Goal: Transaction & Acquisition: Purchase product/service

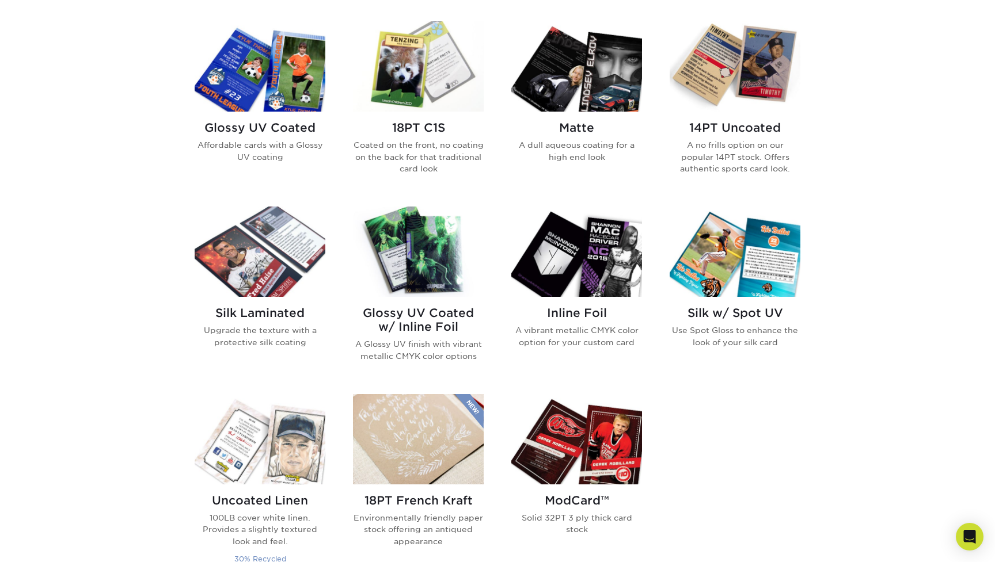
scroll to position [563, 0]
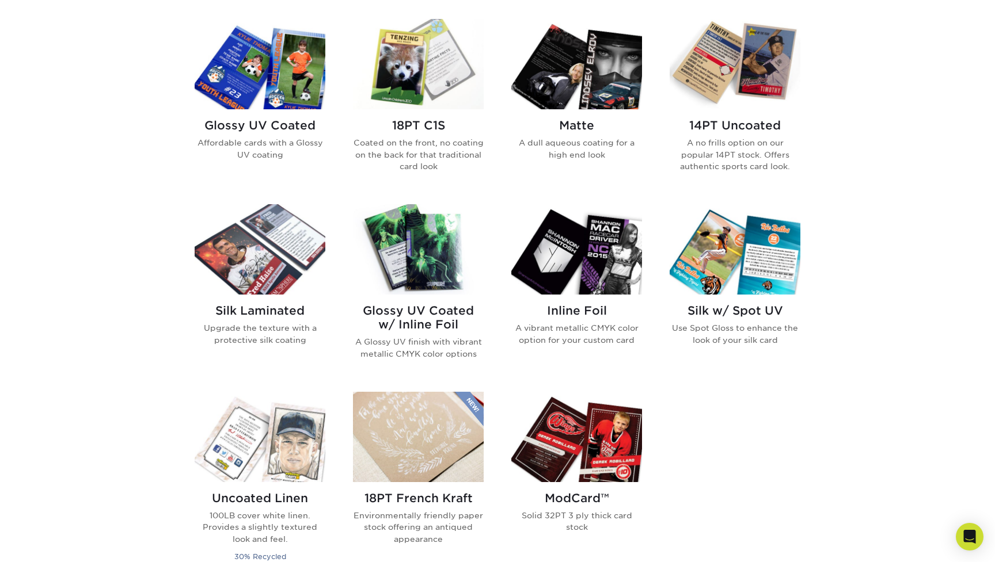
click at [771, 76] on img at bounding box center [734, 64] width 131 height 90
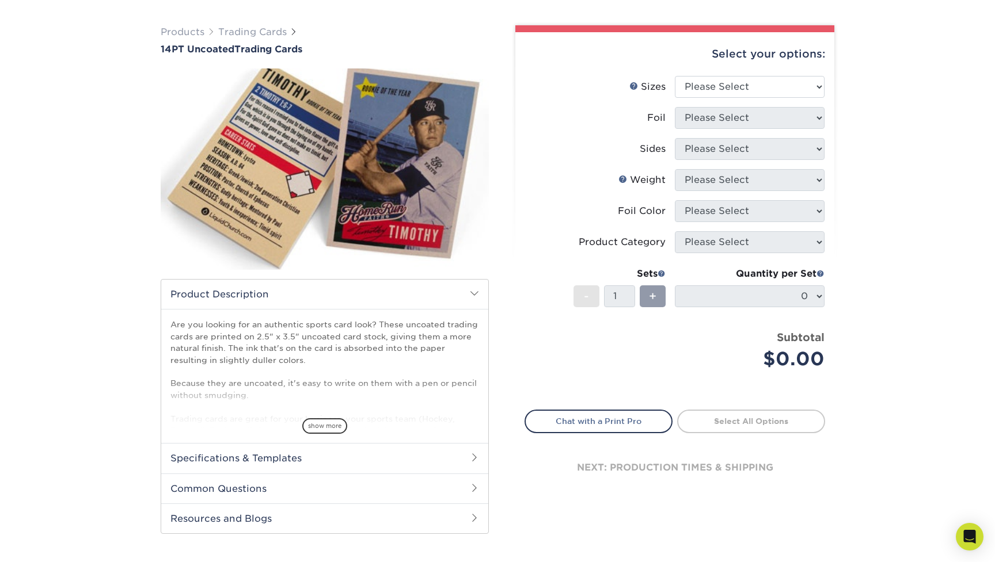
scroll to position [75, 0]
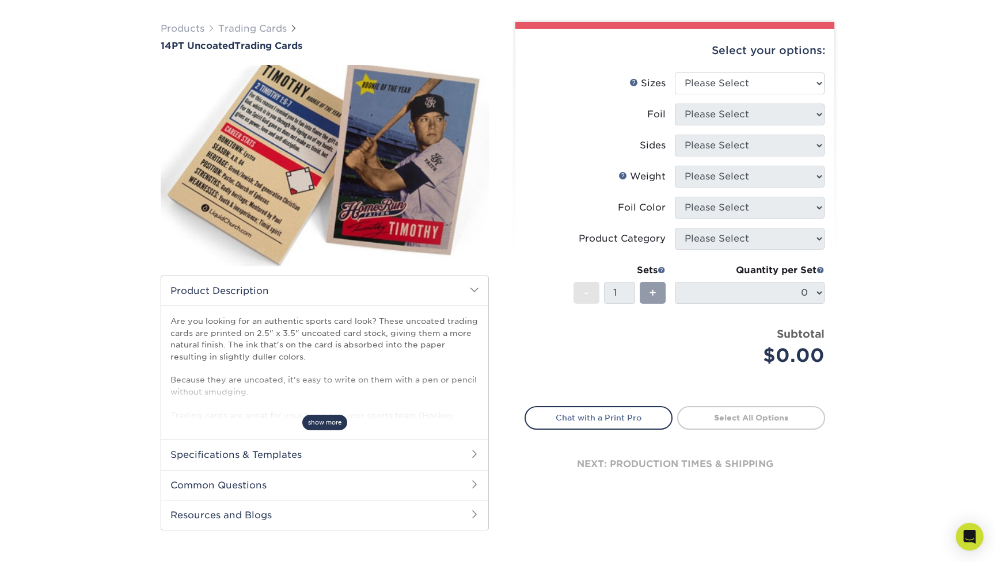
click at [322, 421] on span "show more" at bounding box center [324, 423] width 45 height 16
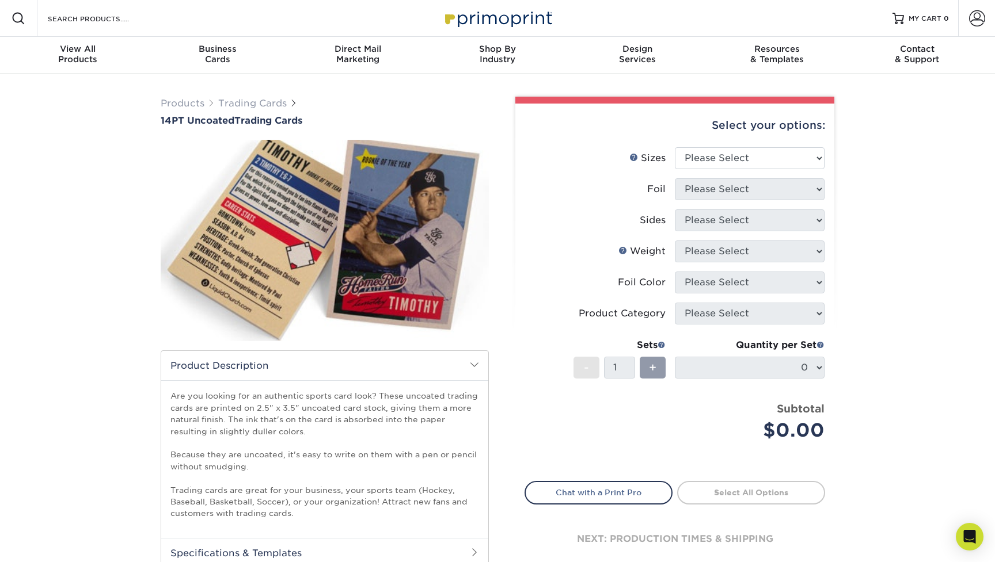
scroll to position [0, 0]
select select "2.50x3.50"
select select "0"
select select "13abbda7-1d64-4f25-8bb2-c179b224825d"
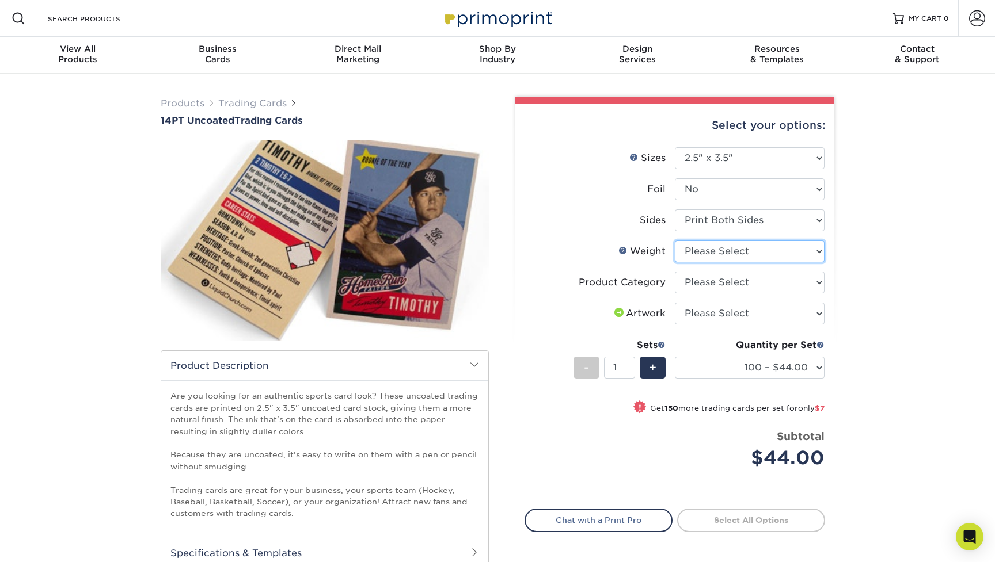
select select "14PT Uncoated"
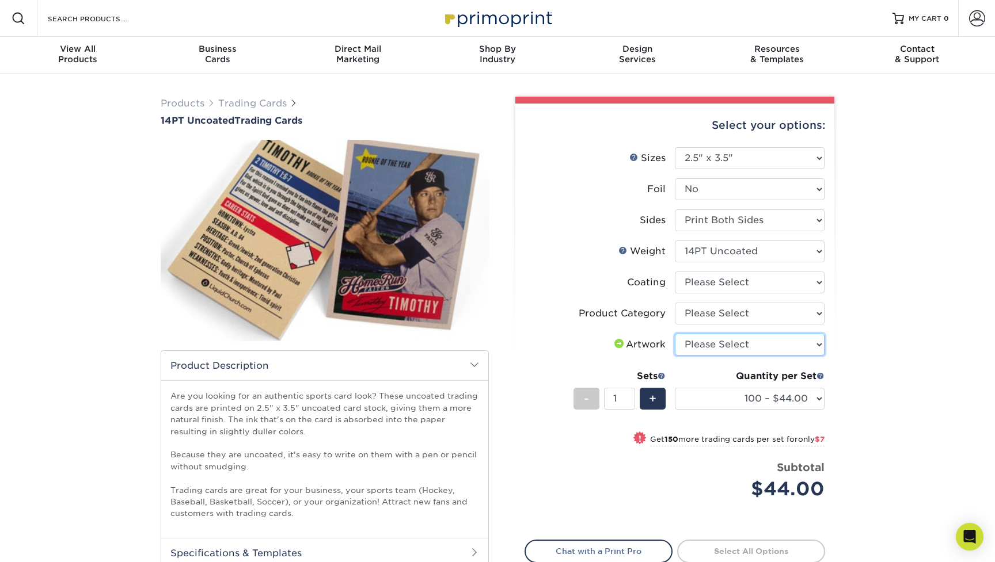
select select "upload"
select select "c2f9bce9-36c2-409d-b101-c29d9d031e18"
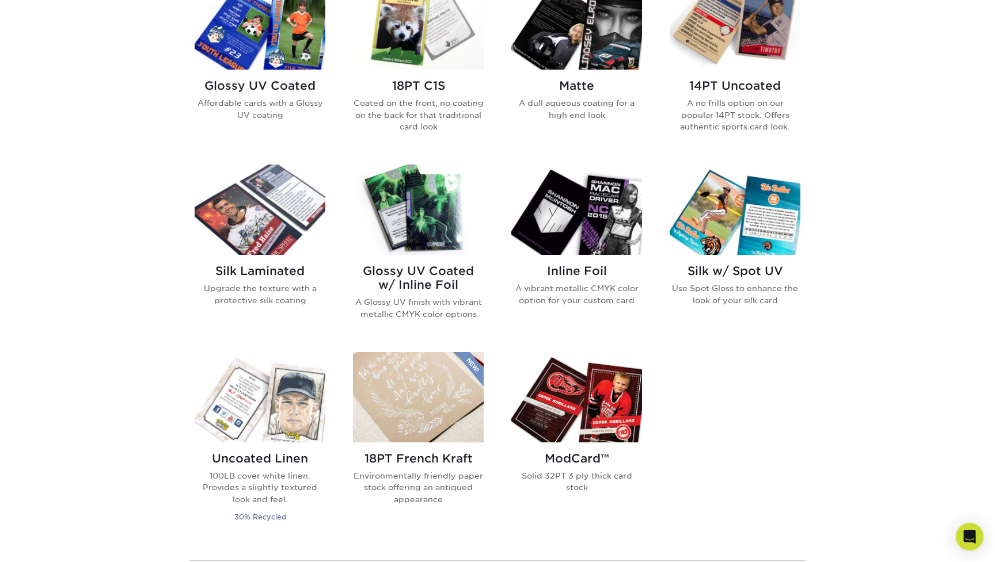
scroll to position [599, 0]
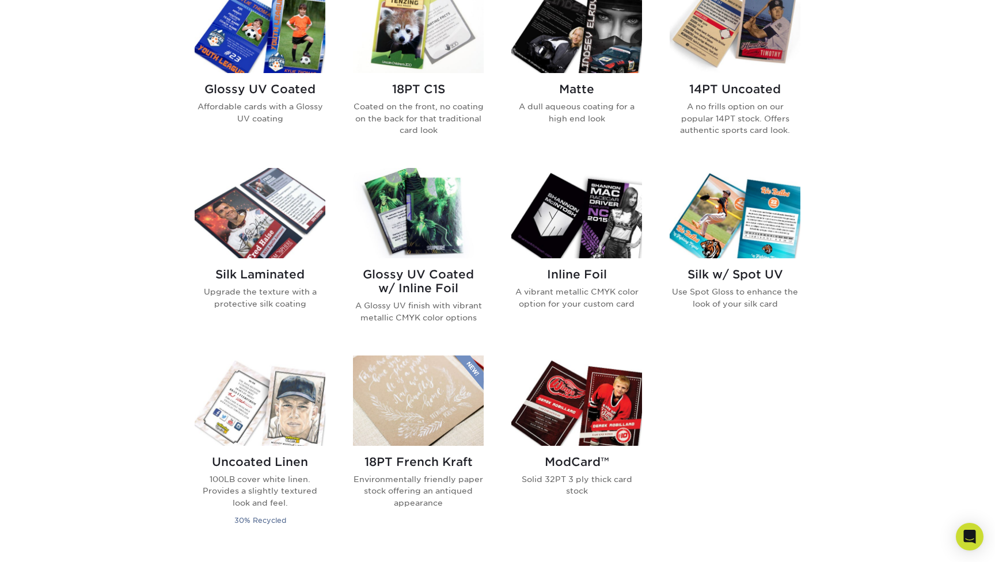
click at [418, 63] on img at bounding box center [418, 28] width 131 height 90
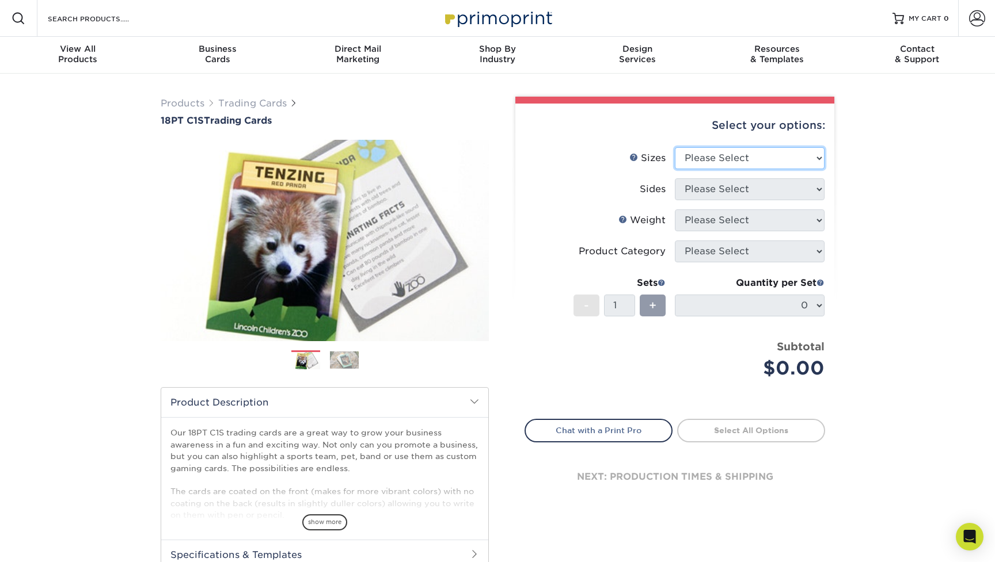
select select "2.50x3.50"
select select "13abbda7-1d64-4f25-8bb2-c179b224825d"
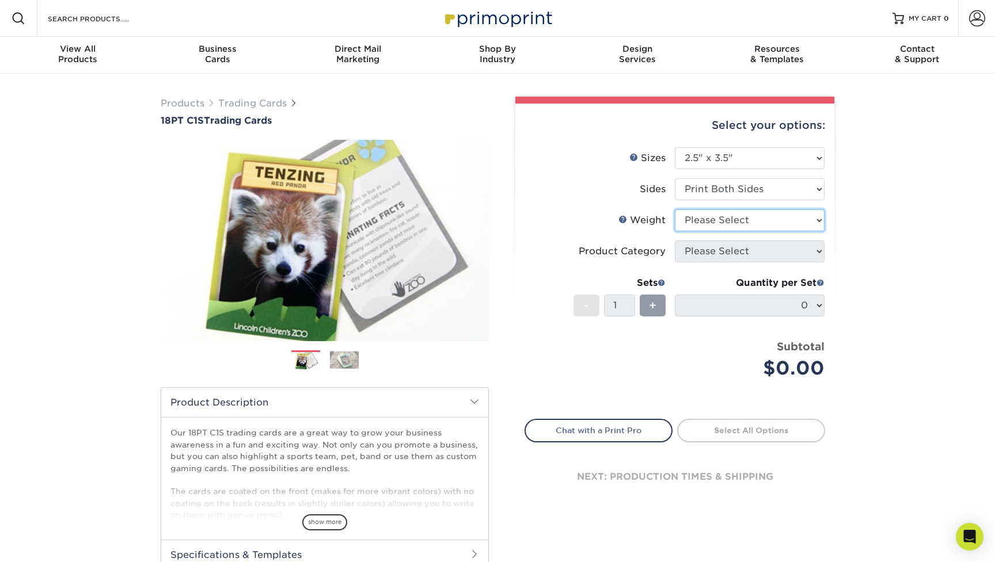
select select "18PTC1S"
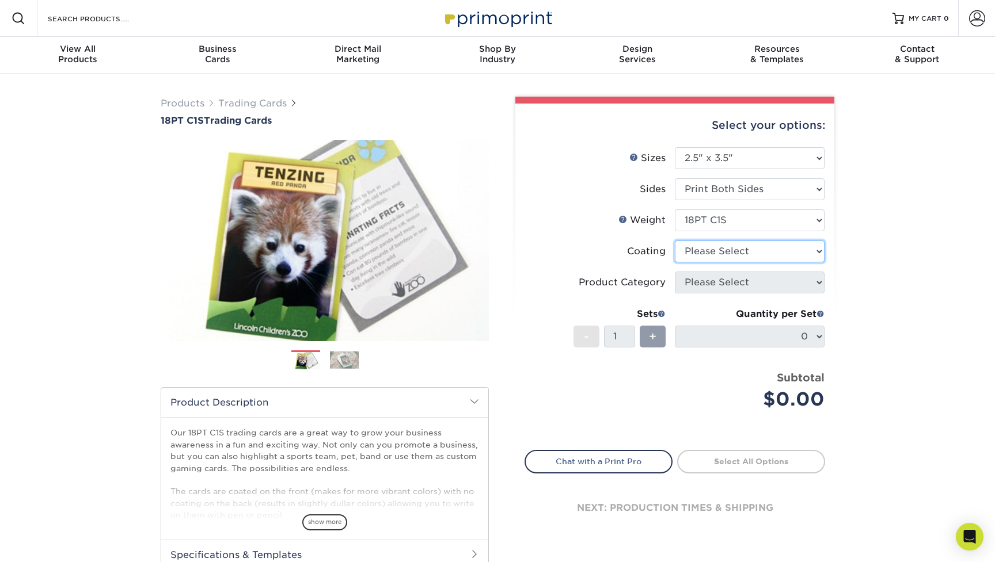
select select "3e7618de-abca-4bda-9f97-8b9129e913d8"
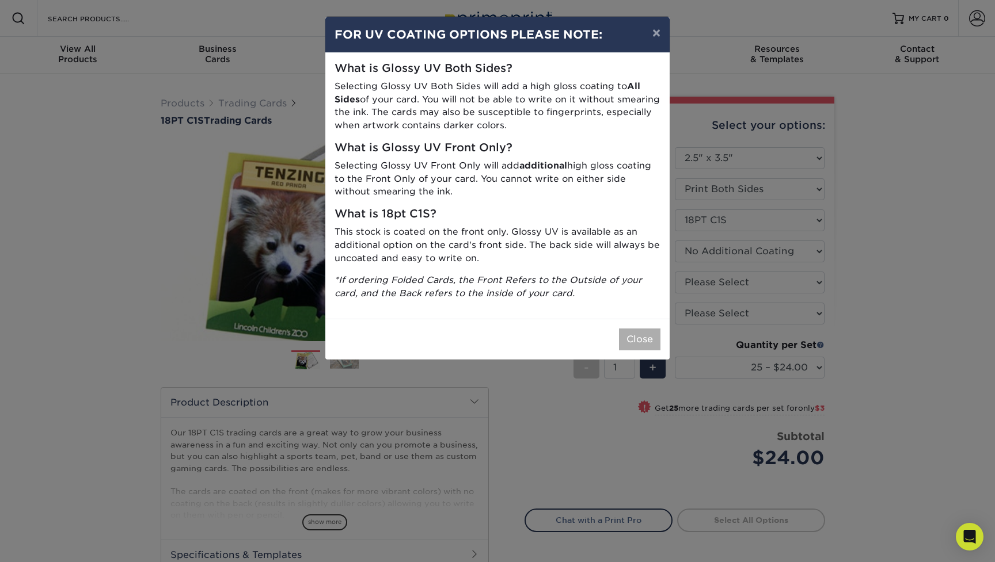
click at [634, 334] on button "Close" at bounding box center [639, 340] width 41 height 22
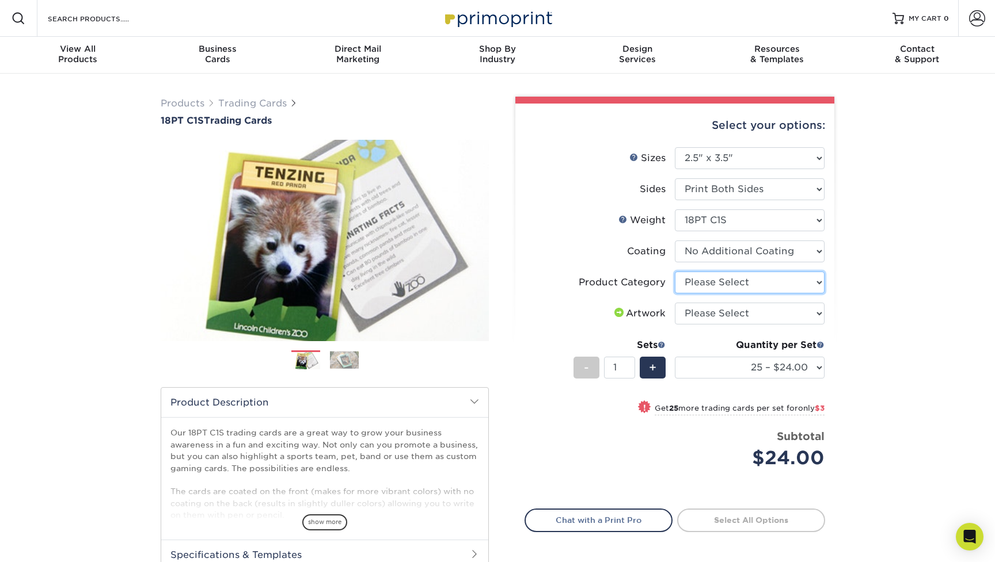
select select "c2f9bce9-36c2-409d-b101-c29d9d031e18"
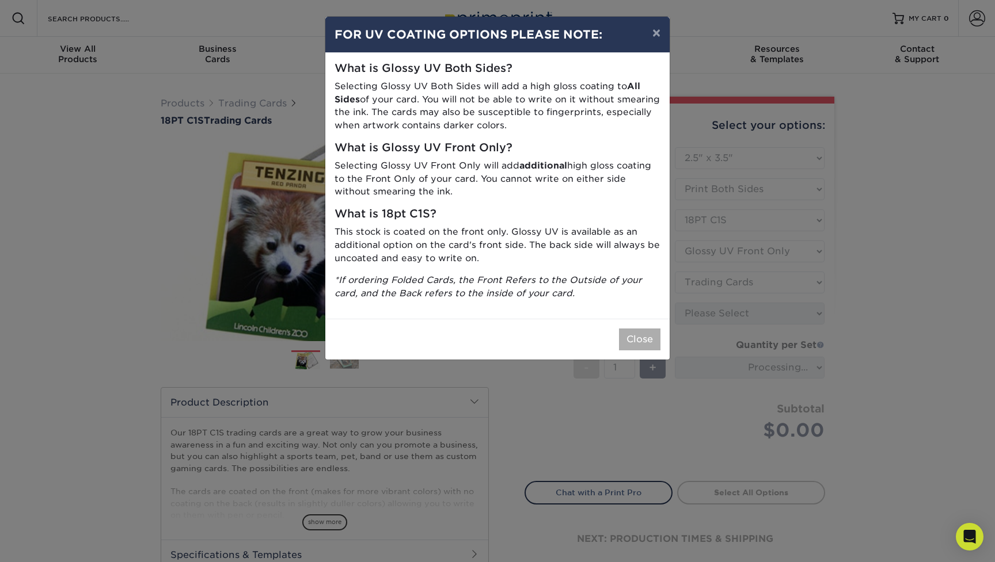
click at [644, 333] on button "Close" at bounding box center [639, 340] width 41 height 22
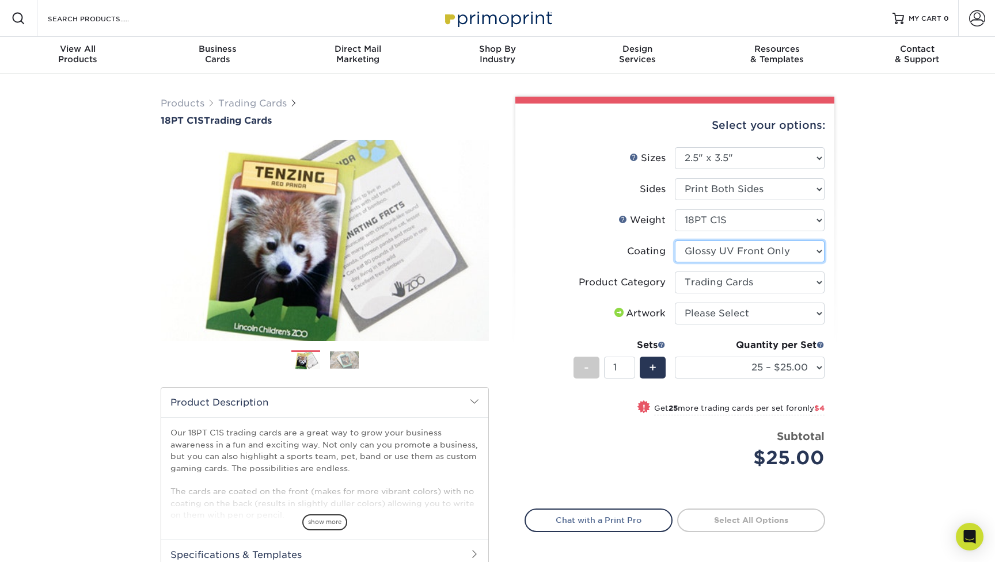
select select "3e7618de-abca-4bda-9f97-8b9129e913d8"
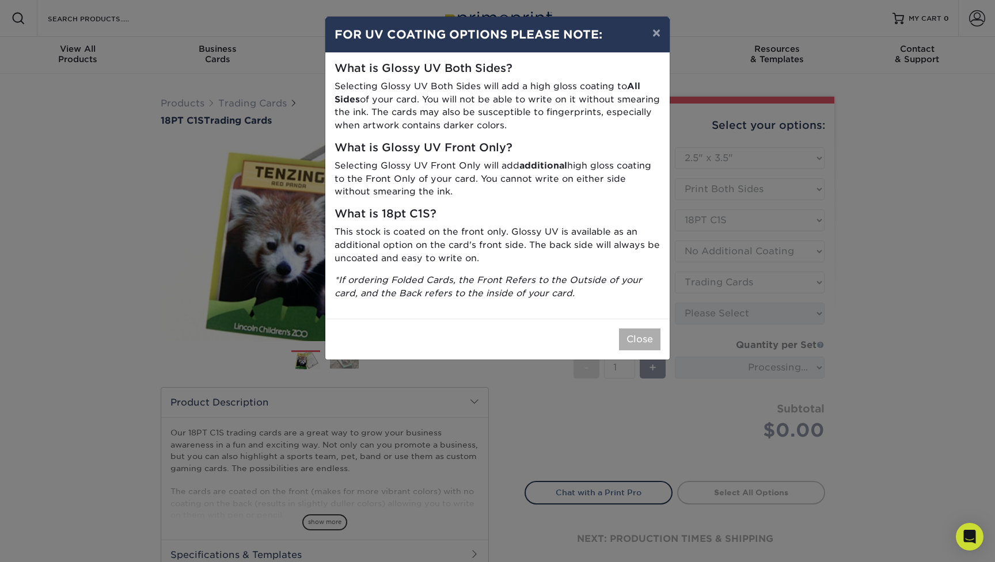
click at [635, 329] on button "Close" at bounding box center [639, 340] width 41 height 22
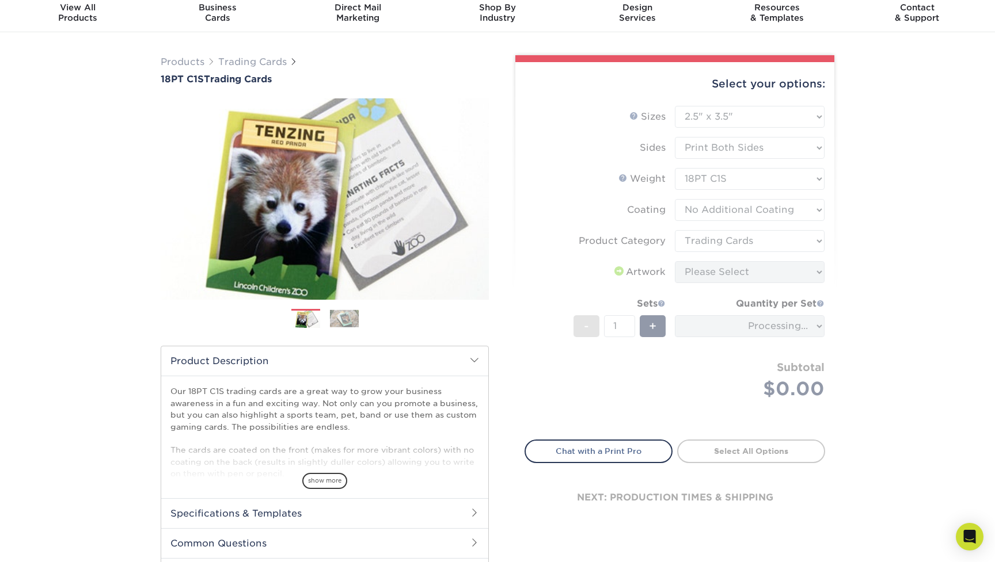
scroll to position [56, 0]
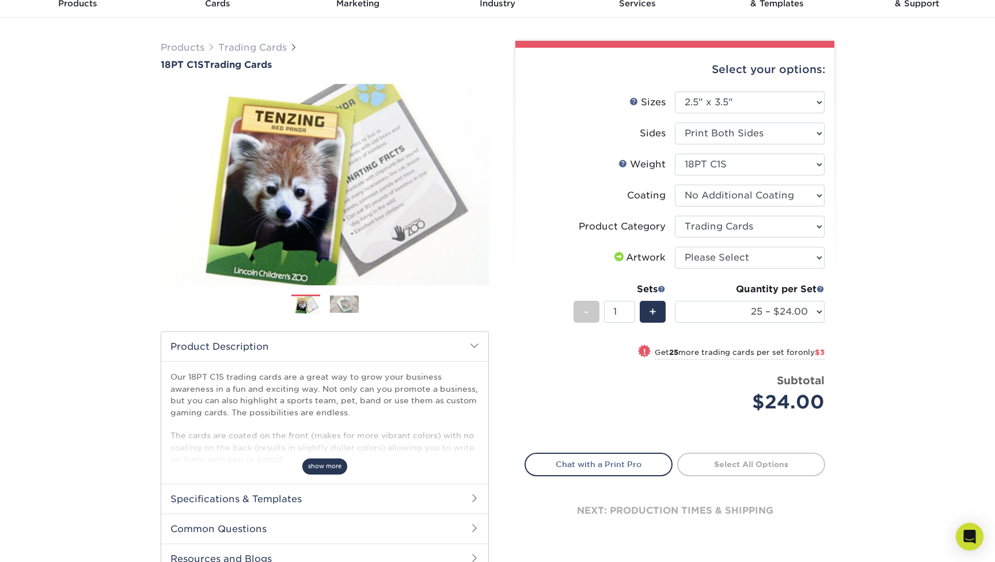
click at [321, 465] on span "show more" at bounding box center [324, 467] width 45 height 16
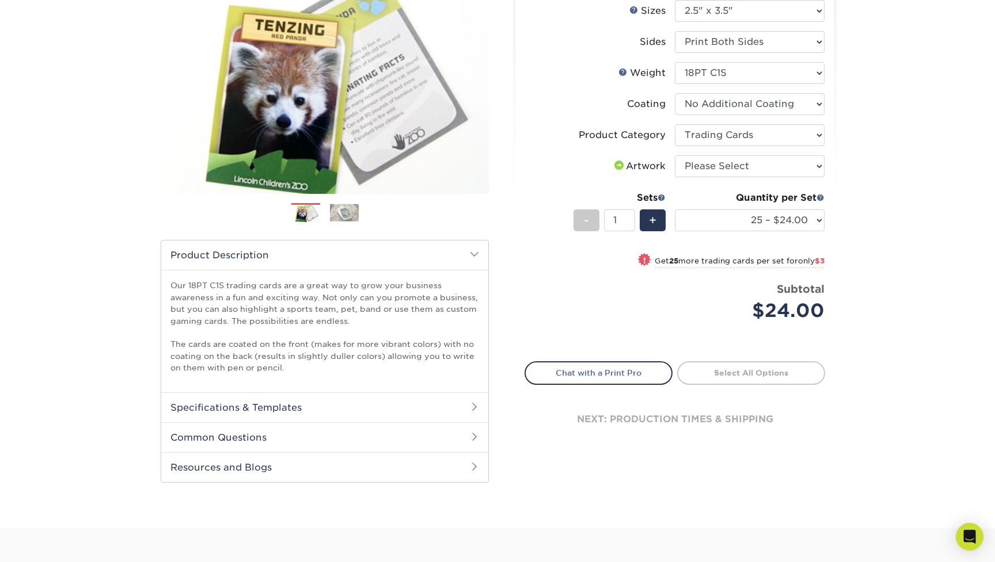
scroll to position [132, 0]
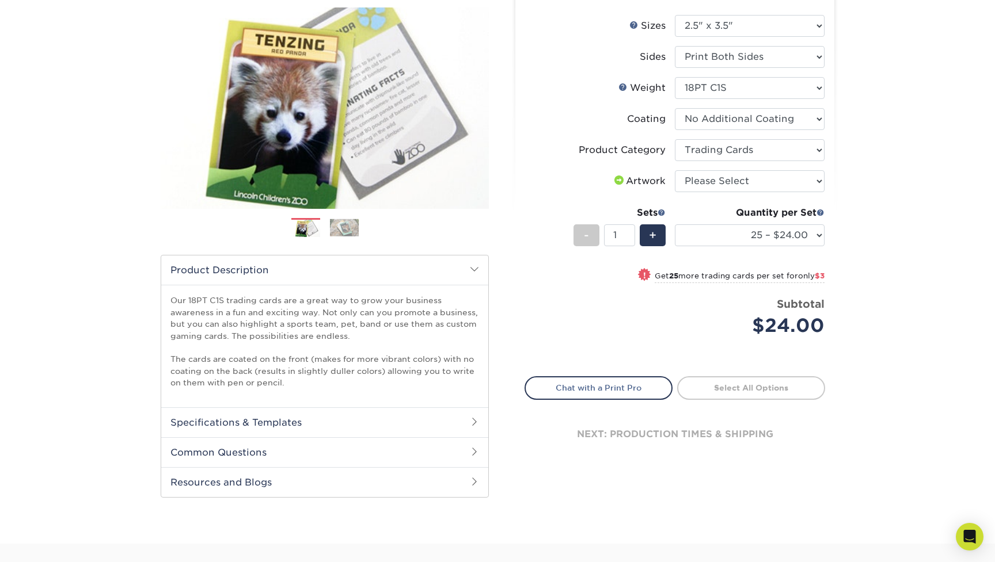
click at [471, 414] on h2 "Specifications & Templates" at bounding box center [324, 423] width 327 height 30
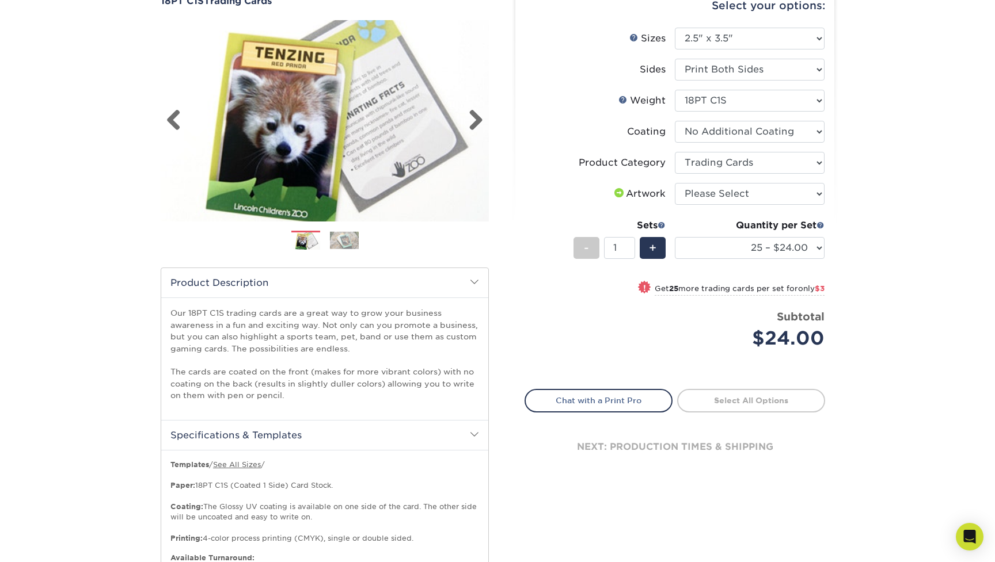
scroll to position [130, 0]
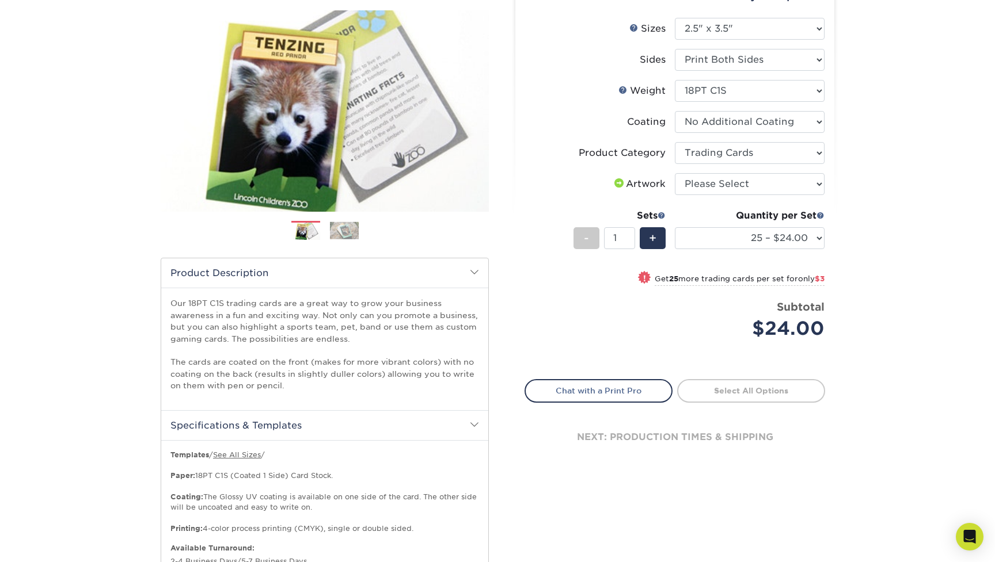
click at [341, 231] on img at bounding box center [344, 231] width 29 height 18
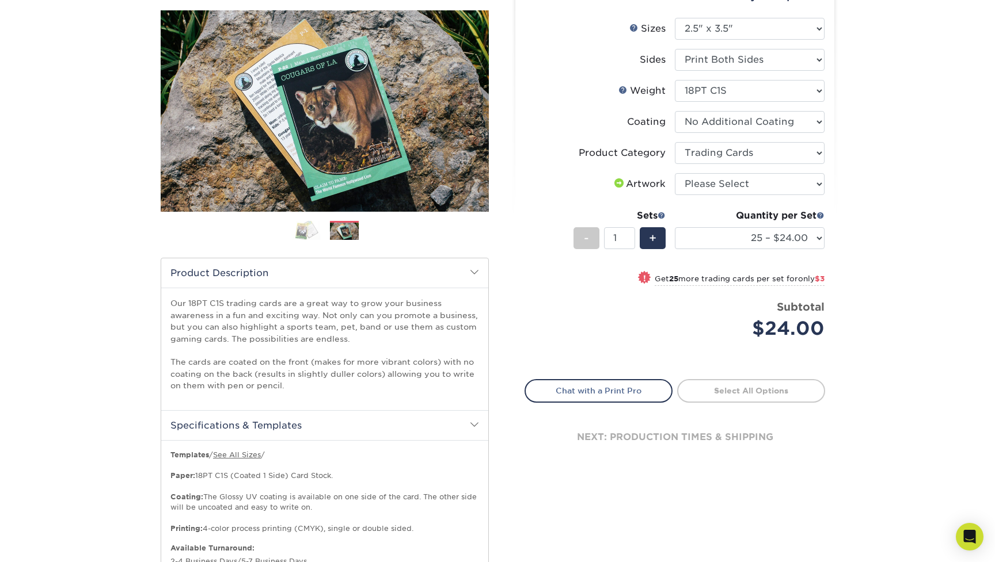
click at [313, 230] on img at bounding box center [305, 230] width 29 height 20
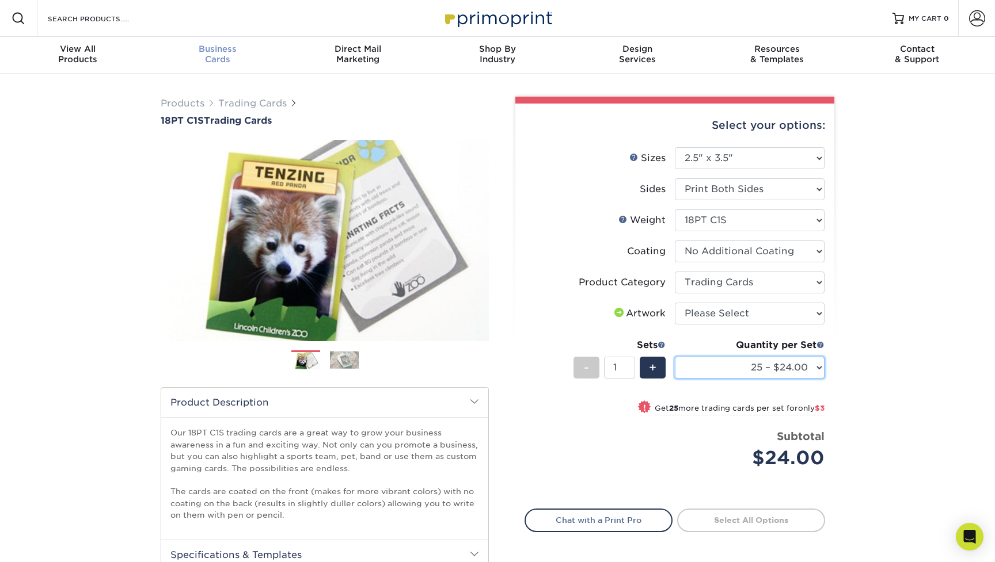
scroll to position [-2, 0]
